Goal: Transaction & Acquisition: Purchase product/service

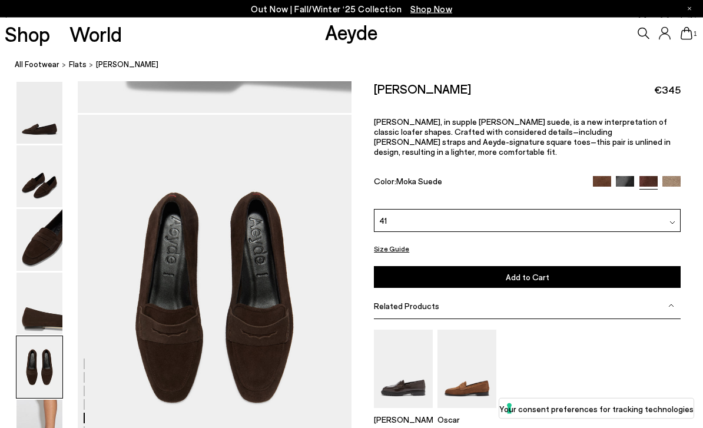
scroll to position [1415, 0]
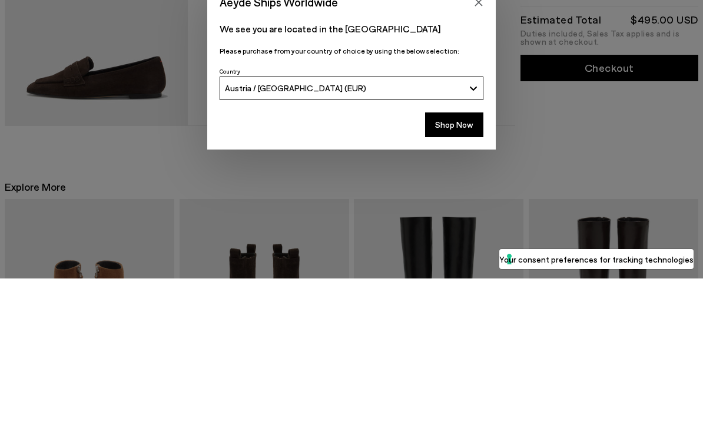
scroll to position [150, 0]
